Goal: Task Accomplishment & Management: Use online tool/utility

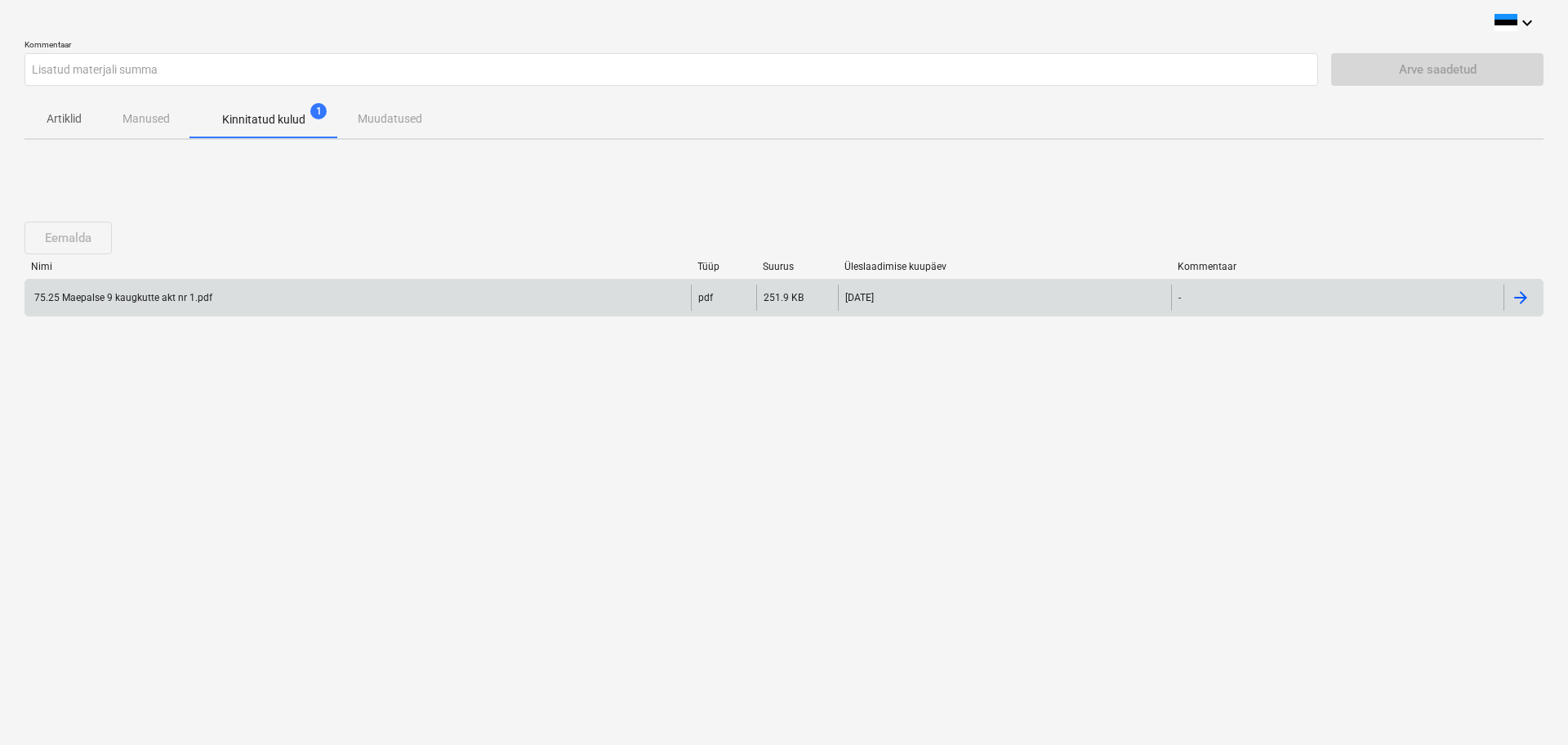
click at [175, 296] on div "75.25 Maepalse 9 kaugkutte akt nr 1.pdf" at bounding box center [121, 297] width 181 height 11
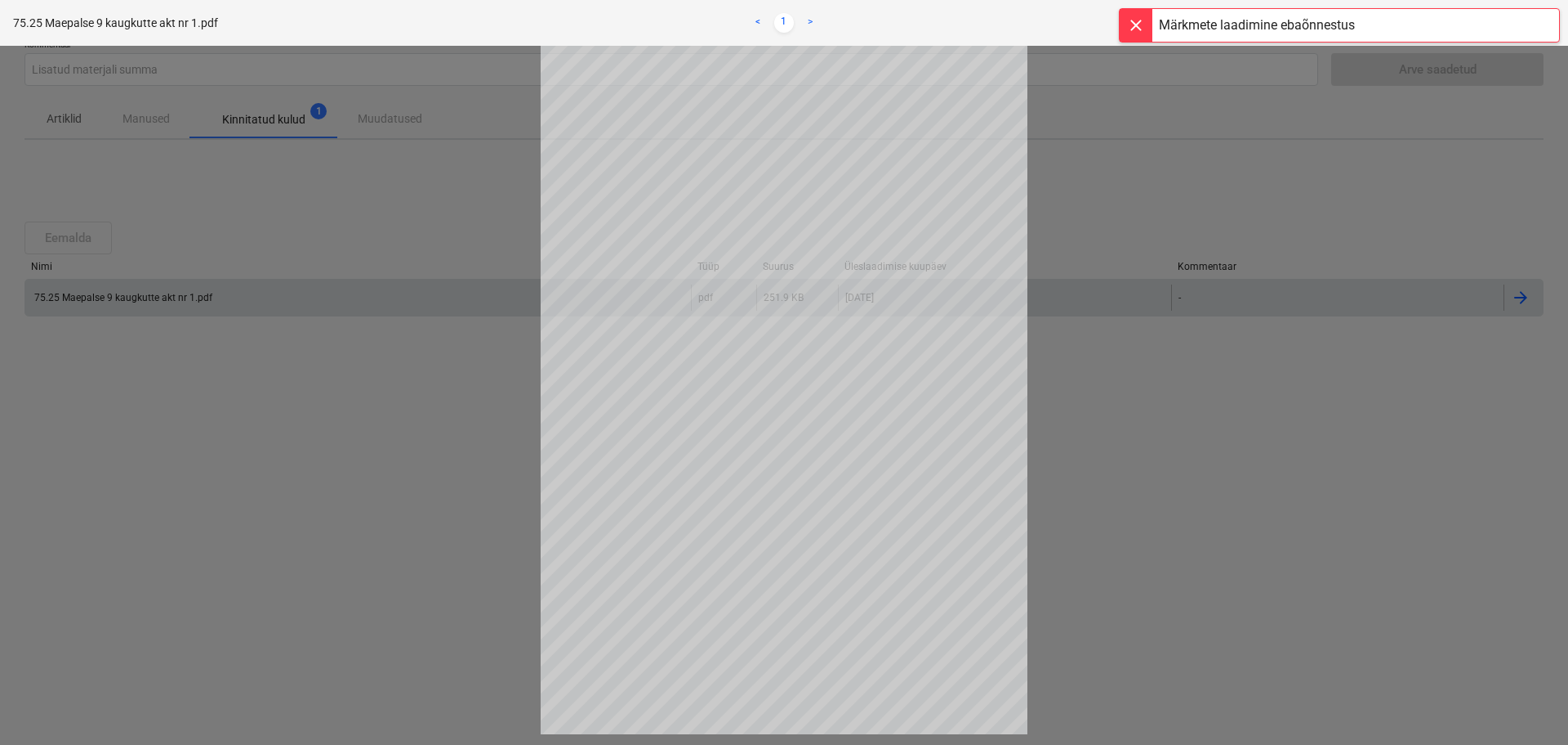
click at [1136, 26] on div at bounding box center [1136, 25] width 32 height 32
click at [287, 338] on div at bounding box center [784, 394] width 1568 height 699
click at [1108, 408] on div at bounding box center [784, 394] width 1568 height 699
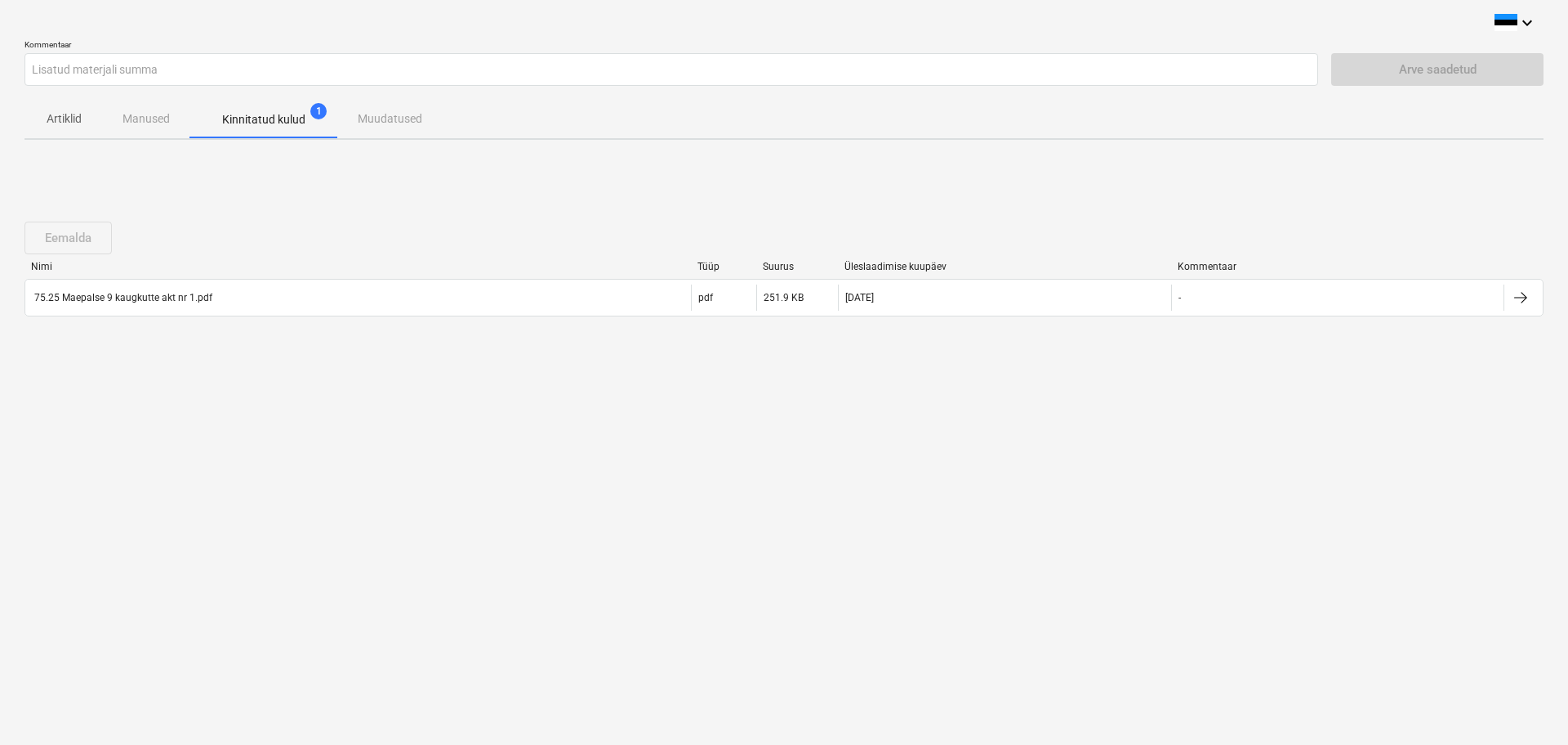
click at [61, 237] on div "Eemalda" at bounding box center [70, 238] width 94 height 32
click at [47, 235] on div "Eemalda" at bounding box center [70, 238] width 94 height 32
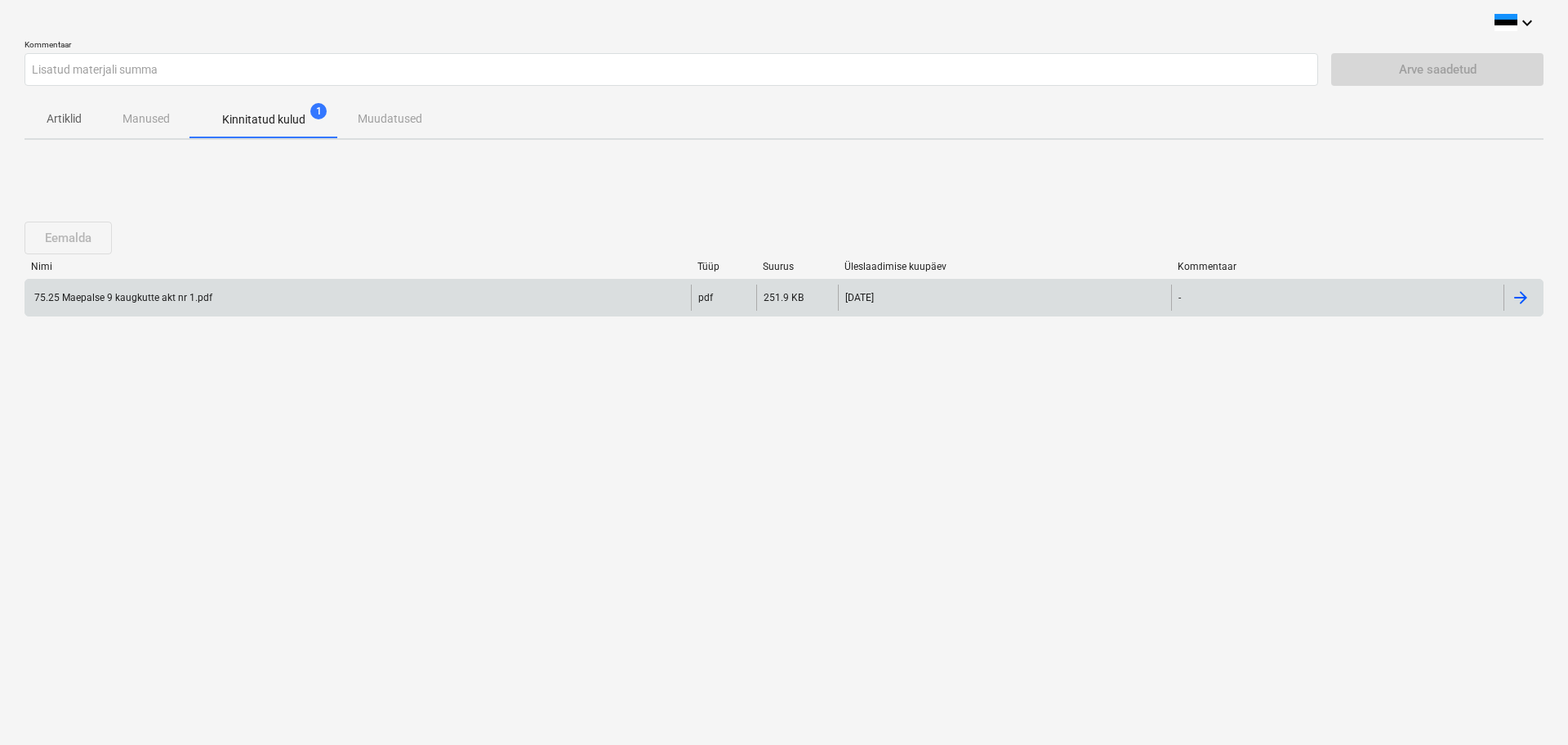
click at [1520, 301] on div at bounding box center [1521, 297] width 19 height 19
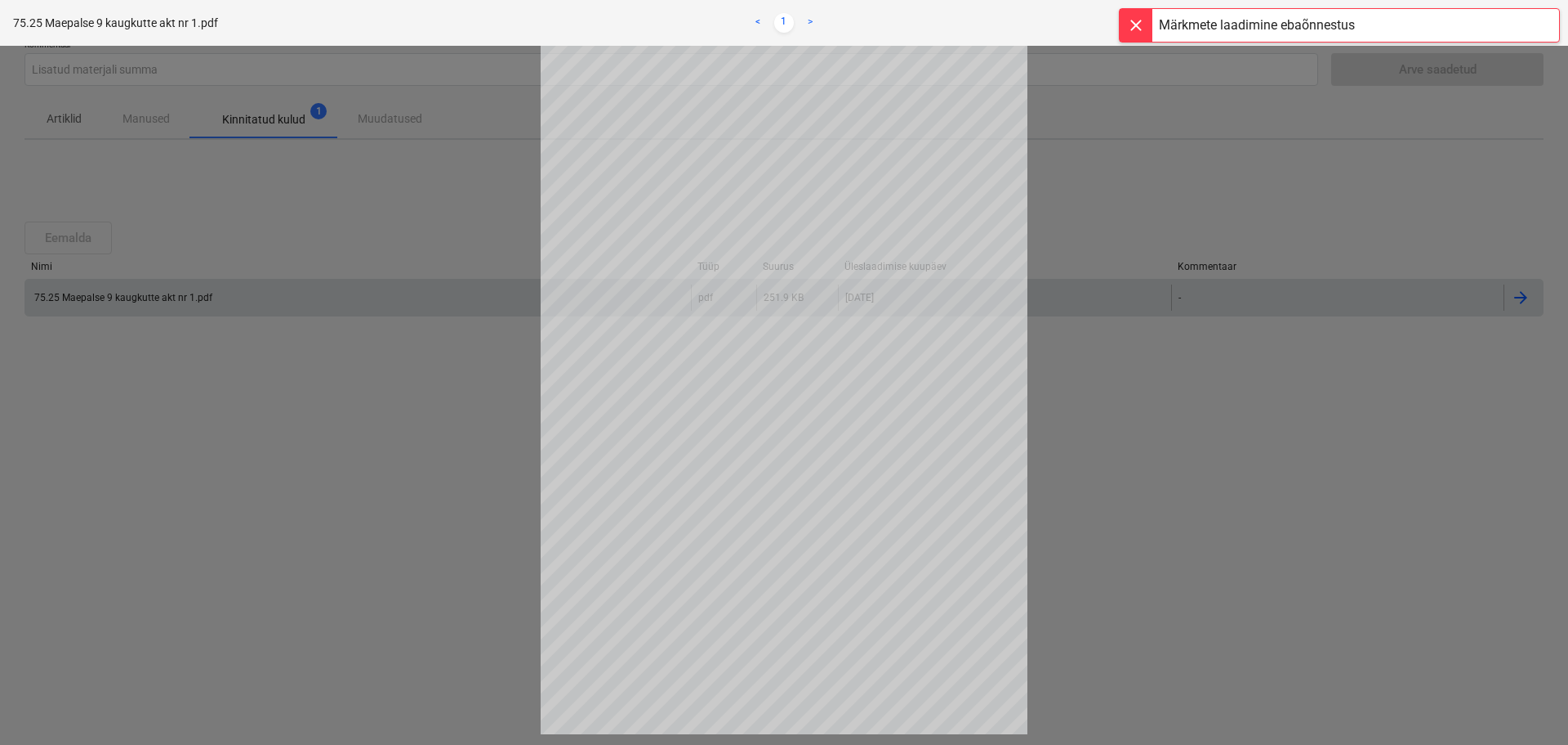
click at [1158, 202] on div at bounding box center [784, 394] width 1568 height 699
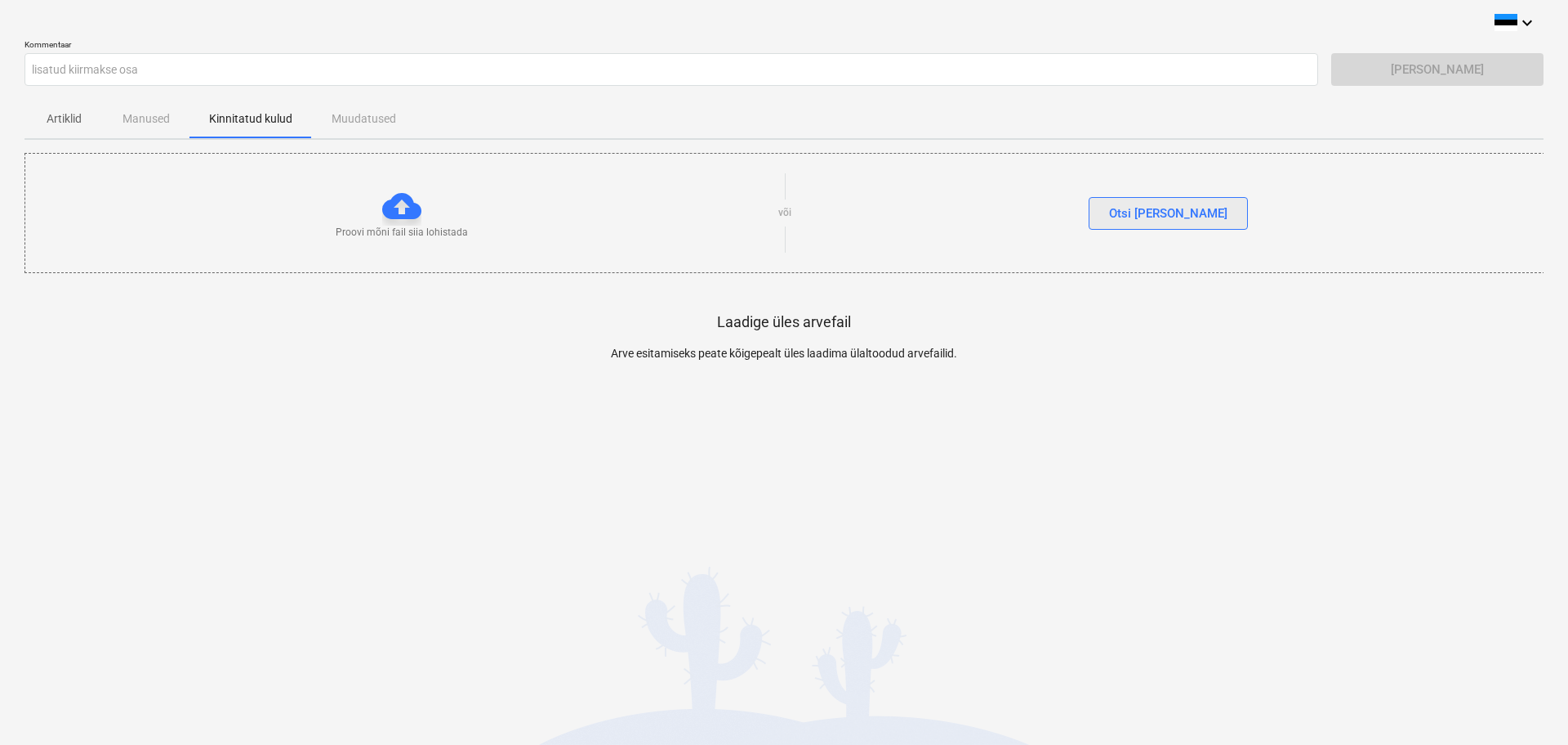
click at [1149, 216] on div "Otsi [PERSON_NAME]" at bounding box center [1168, 212] width 119 height 21
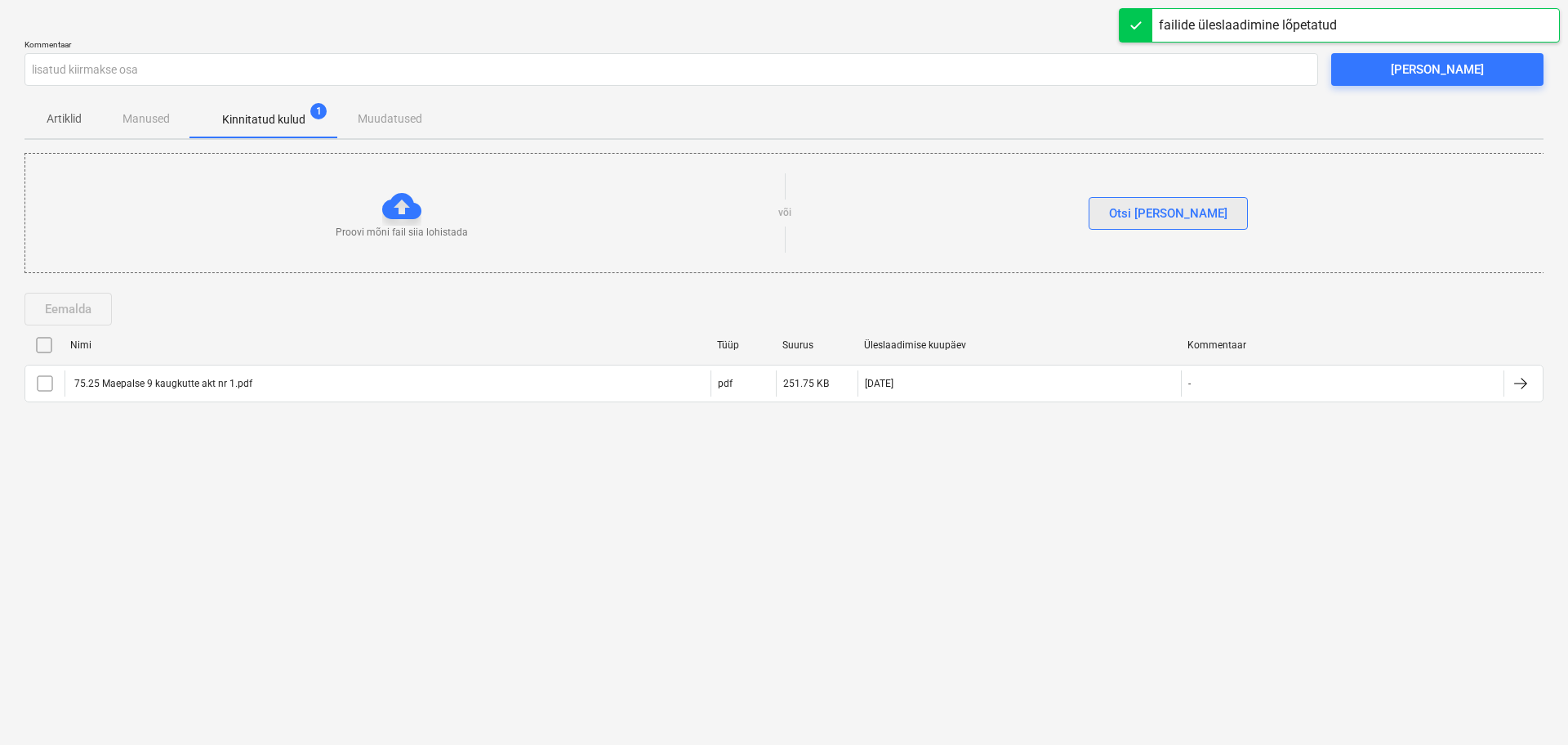
click at [1151, 213] on div "Otsi [PERSON_NAME]" at bounding box center [1168, 212] width 119 height 21
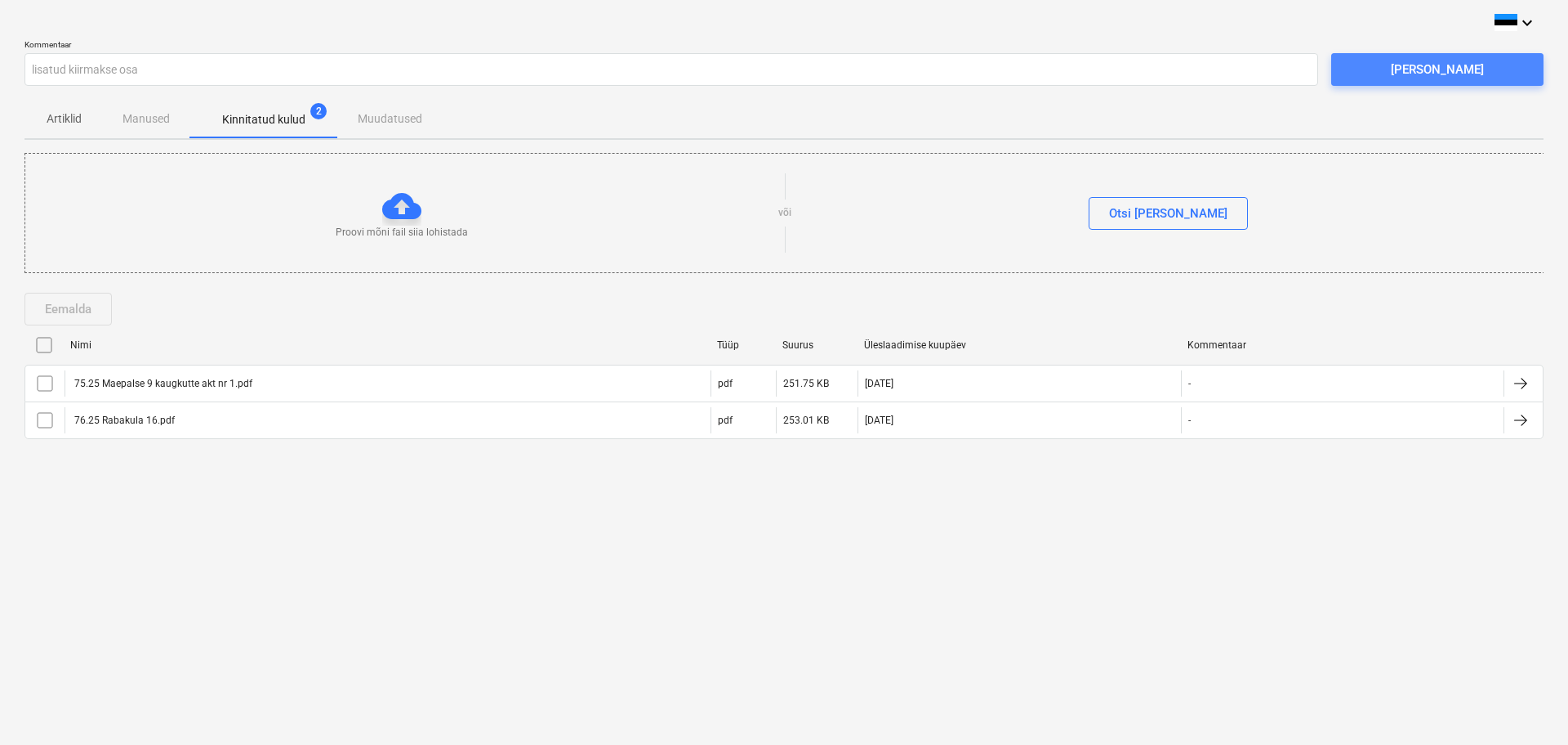
click at [1474, 71] on span "[PERSON_NAME]" at bounding box center [1437, 69] width 173 height 21
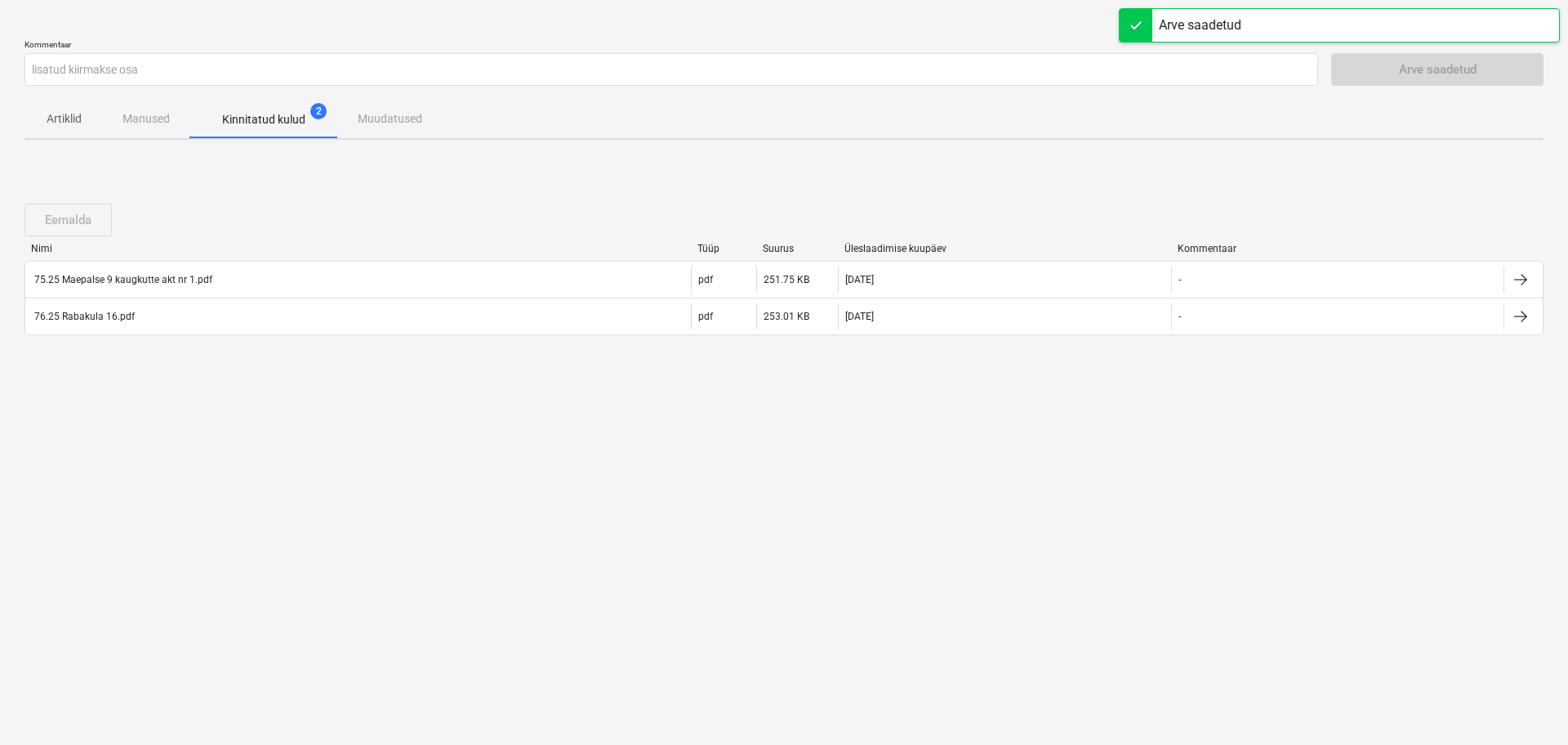
click at [275, 116] on p "Kinnitatud kulud" at bounding box center [264, 120] width 83 height 17
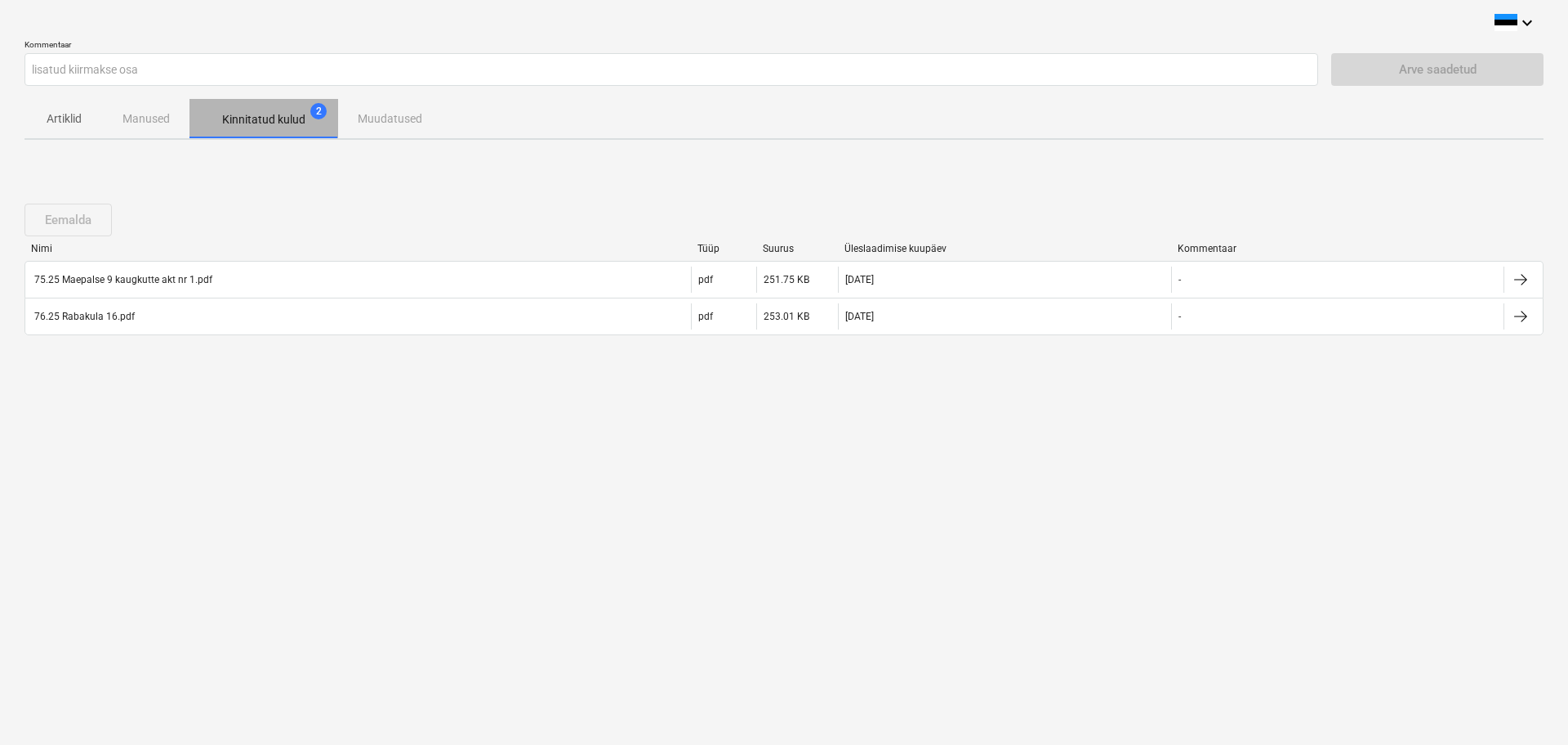
click at [266, 119] on p "Kinnitatud kulud" at bounding box center [264, 120] width 83 height 17
